Goal: Navigation & Orientation: Find specific page/section

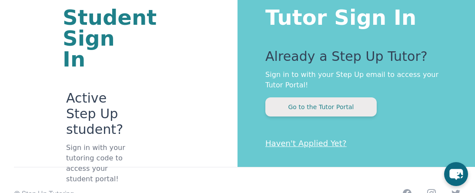
scroll to position [61, 0]
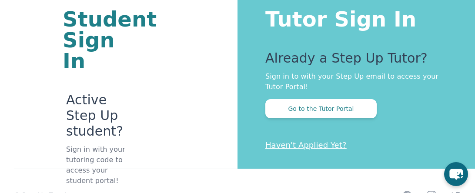
click at [163, 175] on div "Student Sign In Active Step Up student? Sign in with your tutoring code to acce…" at bounding box center [119, 110] width 168 height 343
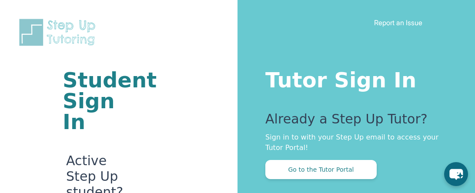
click at [197, 81] on div "Student Sign In Active Step Up student? Sign in with your tutoring code to acce…" at bounding box center [119, 171] width 168 height 343
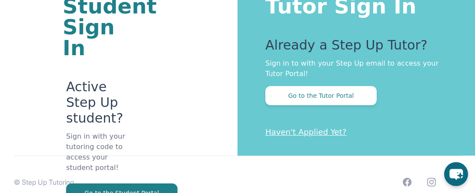
scroll to position [104, 0]
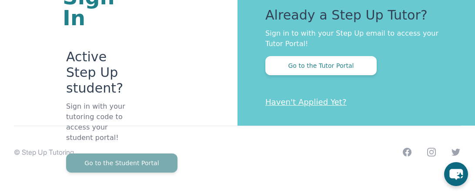
click at [79, 154] on button "Go to the Student Portal" at bounding box center [121, 163] width 111 height 19
